Goal: Navigation & Orientation: Find specific page/section

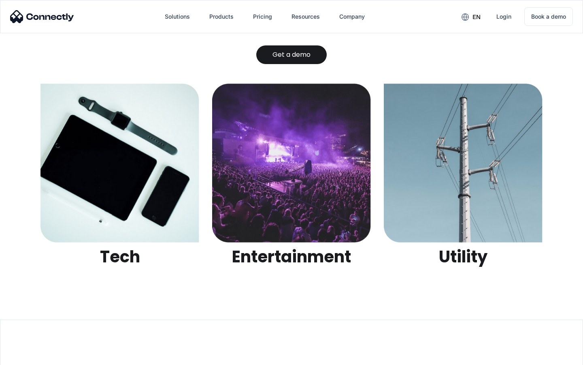
scroll to position [2556, 0]
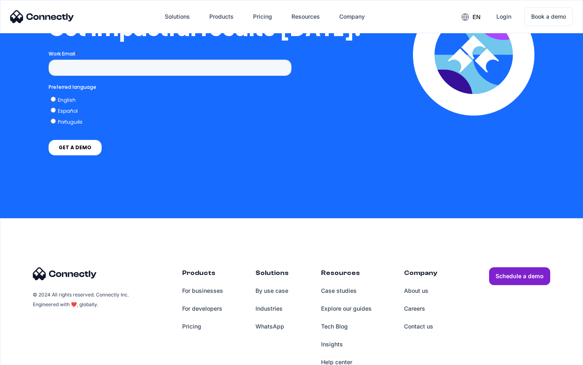
scroll to position [1778, 0]
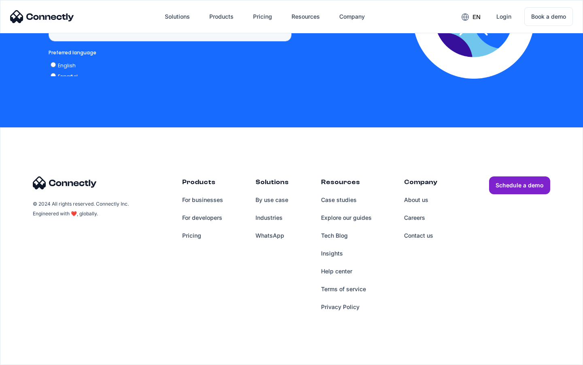
scroll to position [614, 0]
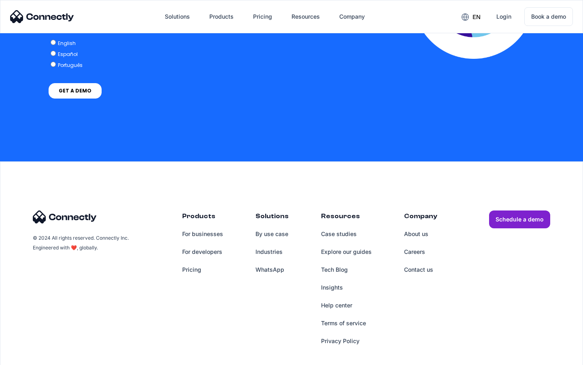
scroll to position [1655, 0]
